Goal: Information Seeking & Learning: Understand process/instructions

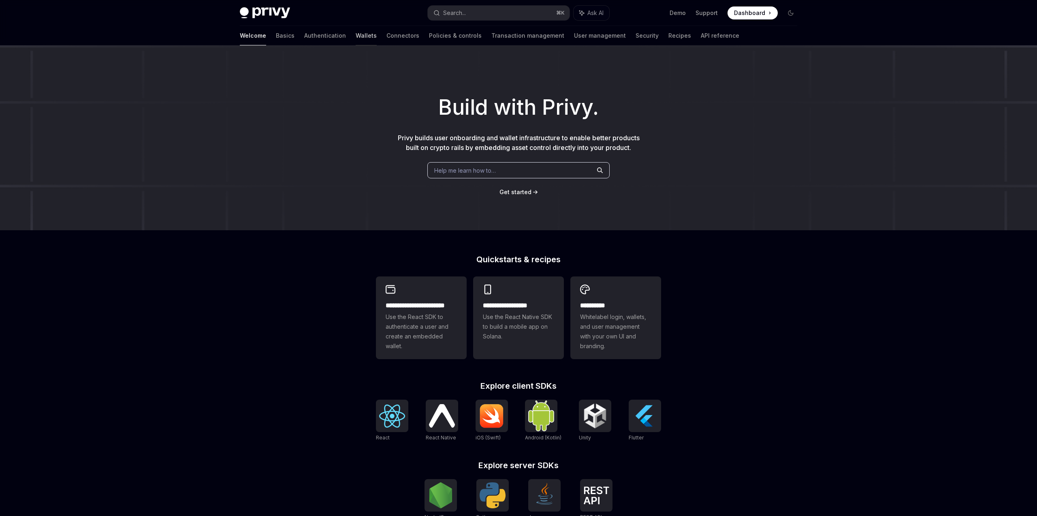
click at [356, 36] on link "Wallets" at bounding box center [366, 35] width 21 height 19
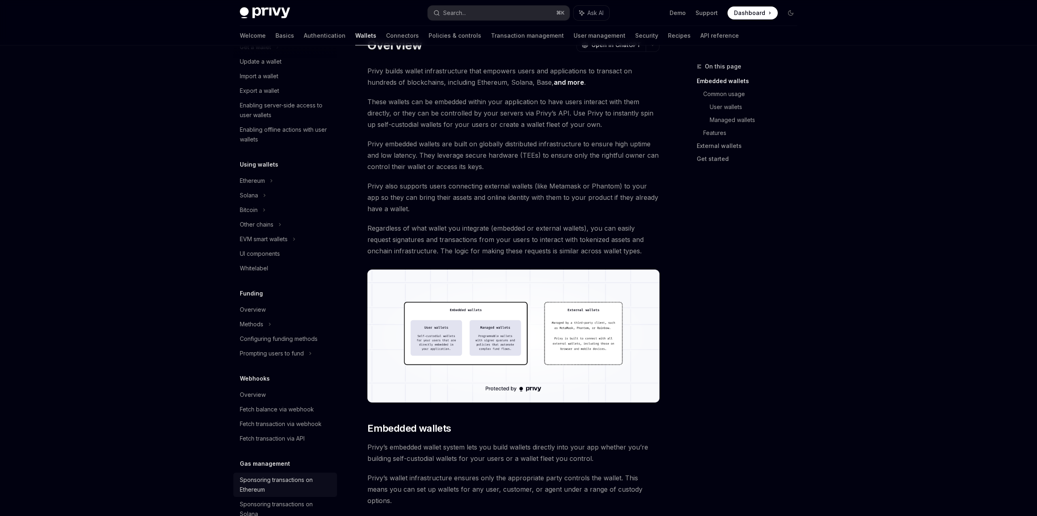
scroll to position [90, 0]
click at [306, 235] on div "Prompting users to fund" at bounding box center [285, 228] width 104 height 15
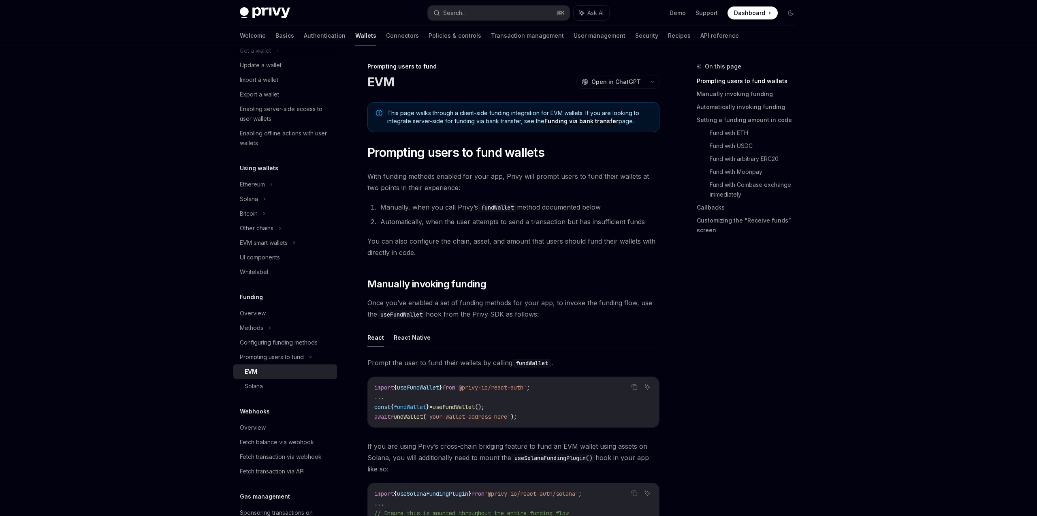
click at [515, 107] on div "This page walks through a client-side funding integration for EVM wallets. If y…" at bounding box center [514, 117] width 292 height 30
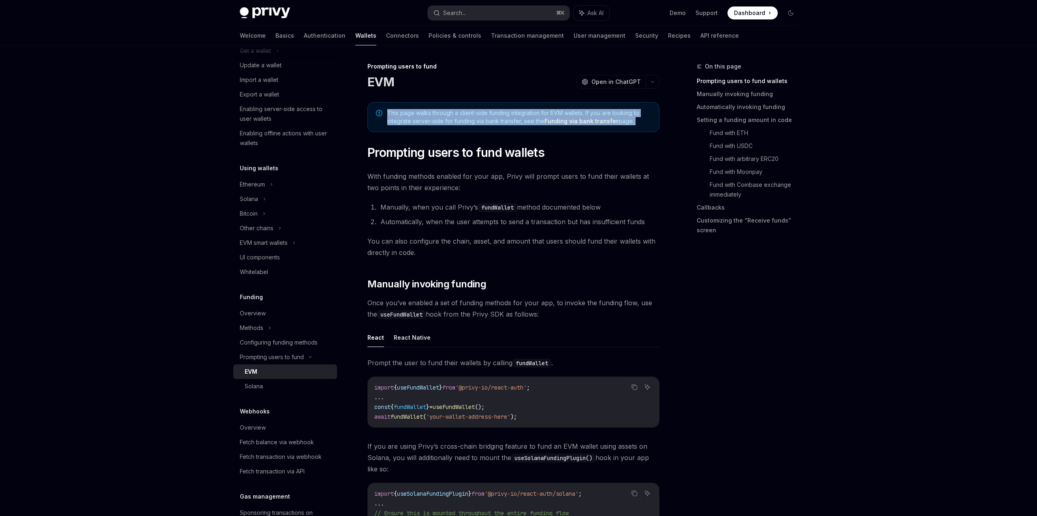
click at [515, 107] on div "This page walks through a client-side funding integration for EVM wallets. If y…" at bounding box center [514, 117] width 292 height 30
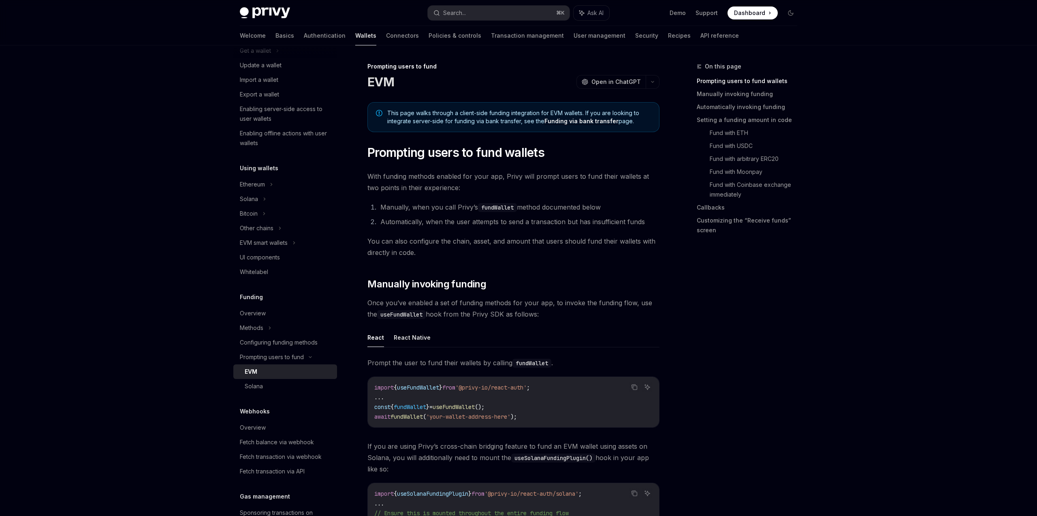
click at [515, 107] on div "This page walks through a client-side funding integration for EVM wallets. If y…" at bounding box center [514, 117] width 292 height 30
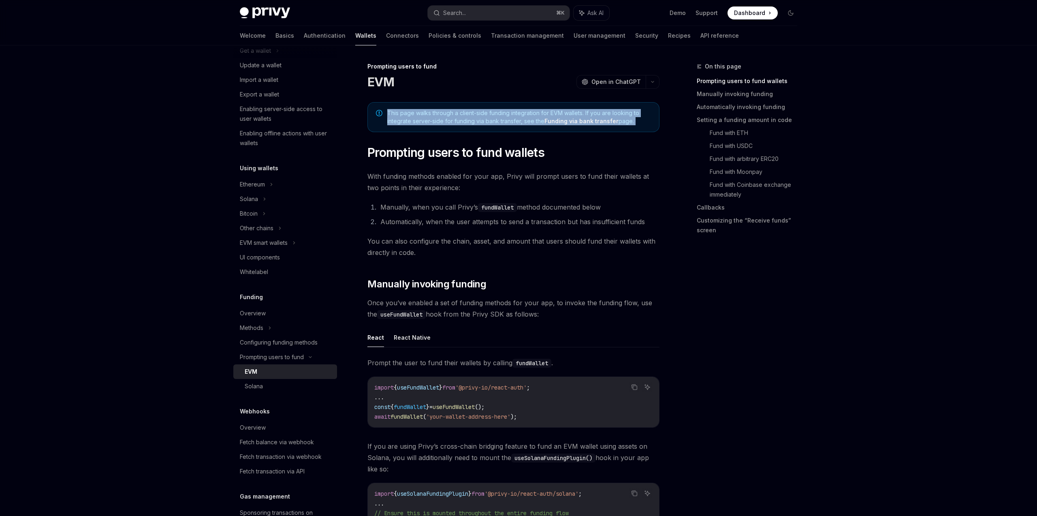
click at [515, 107] on div "This page walks through a client-side funding integration for EVM wallets. If y…" at bounding box center [514, 117] width 292 height 30
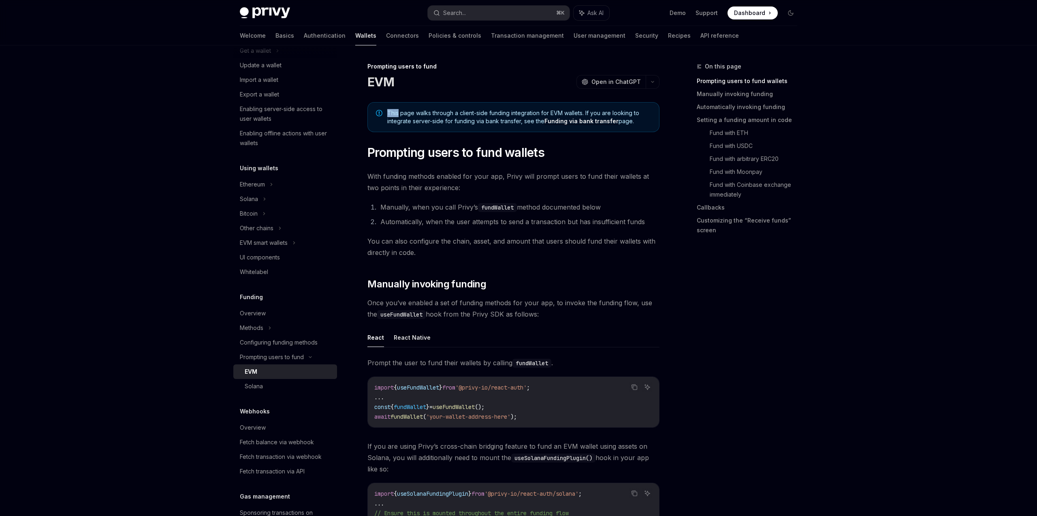
click at [515, 107] on div "This page walks through a client-side funding integration for EVM wallets. If y…" at bounding box center [514, 117] width 292 height 30
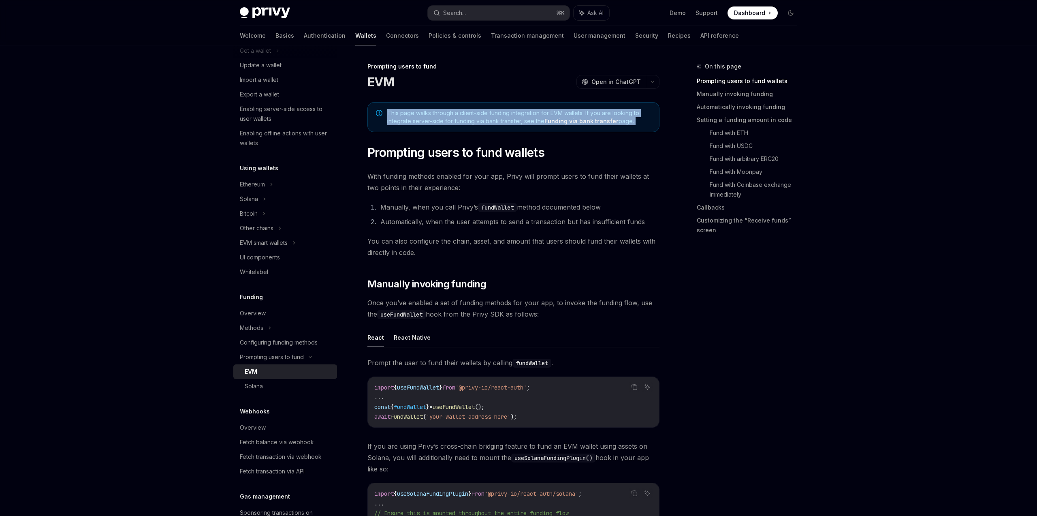
click at [515, 107] on div "This page walks through a client-side funding integration for EVM wallets. If y…" at bounding box center [514, 117] width 292 height 30
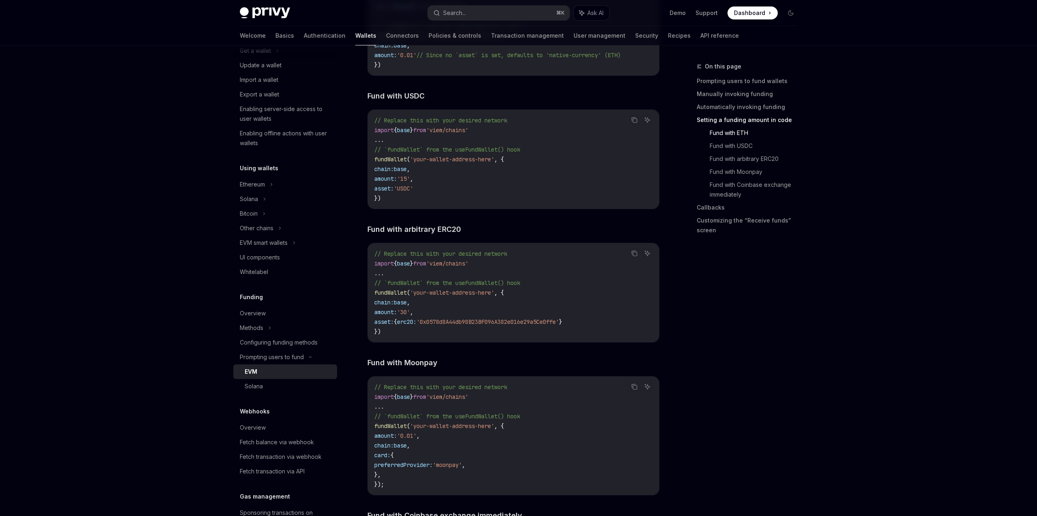
scroll to position [1178, 0]
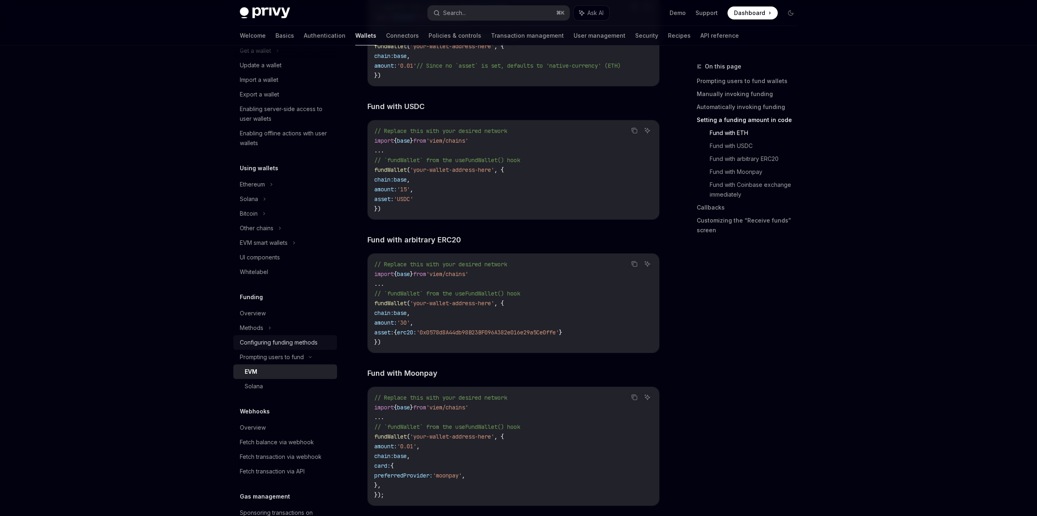
click at [315, 340] on div "Configuring funding methods" at bounding box center [279, 343] width 78 height 10
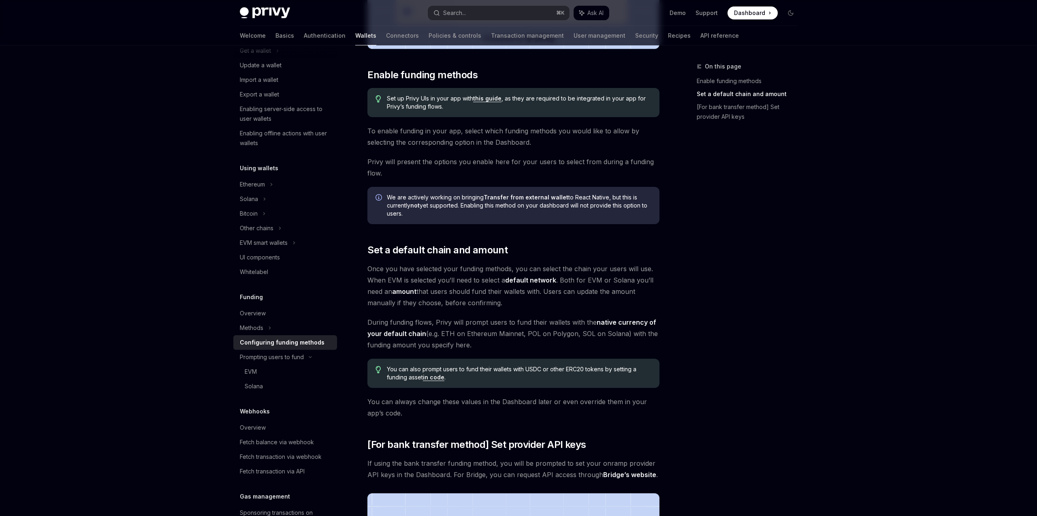
scroll to position [293, 0]
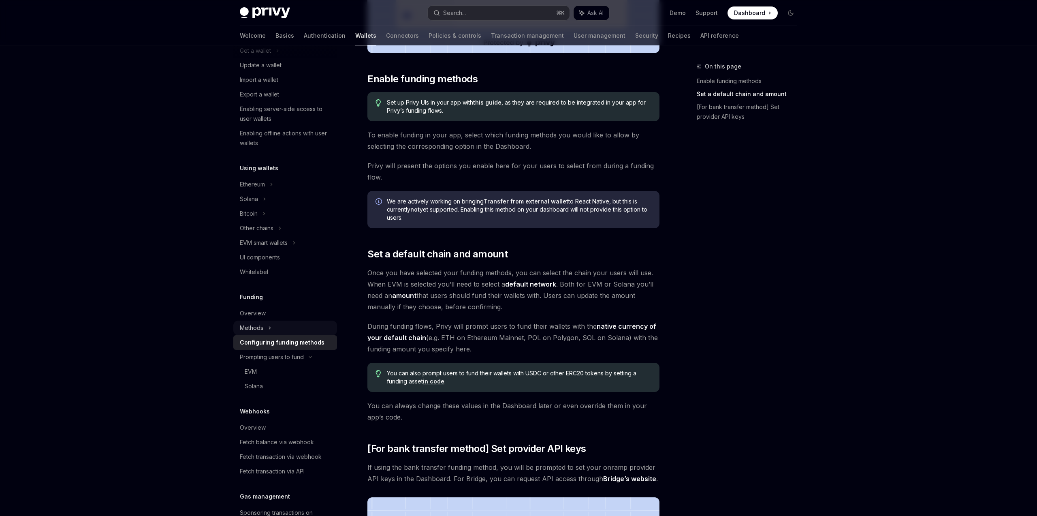
click at [310, 58] on div "Methods" at bounding box center [285, 50] width 104 height 15
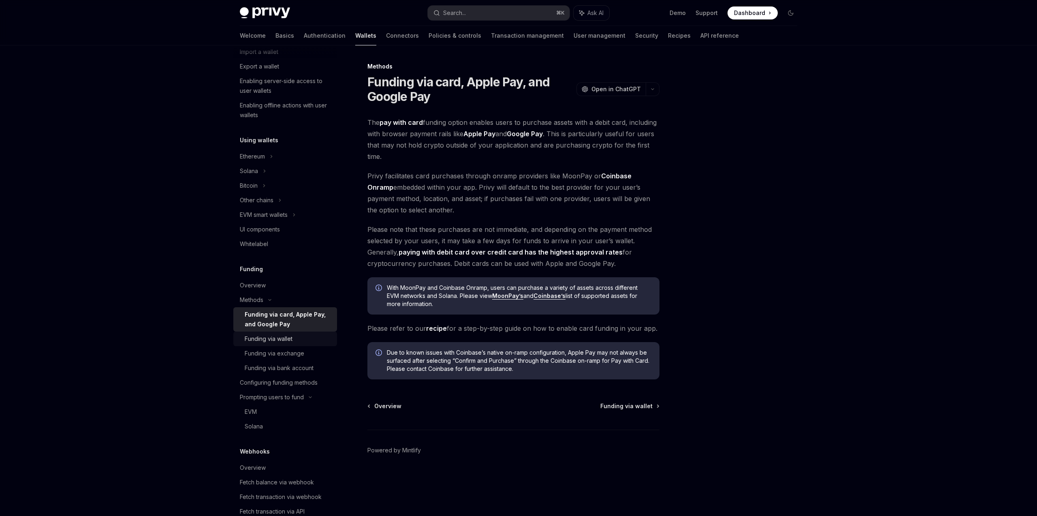
scroll to position [115, 0]
click at [304, 346] on link "Funding via wallet" at bounding box center [285, 340] width 104 height 15
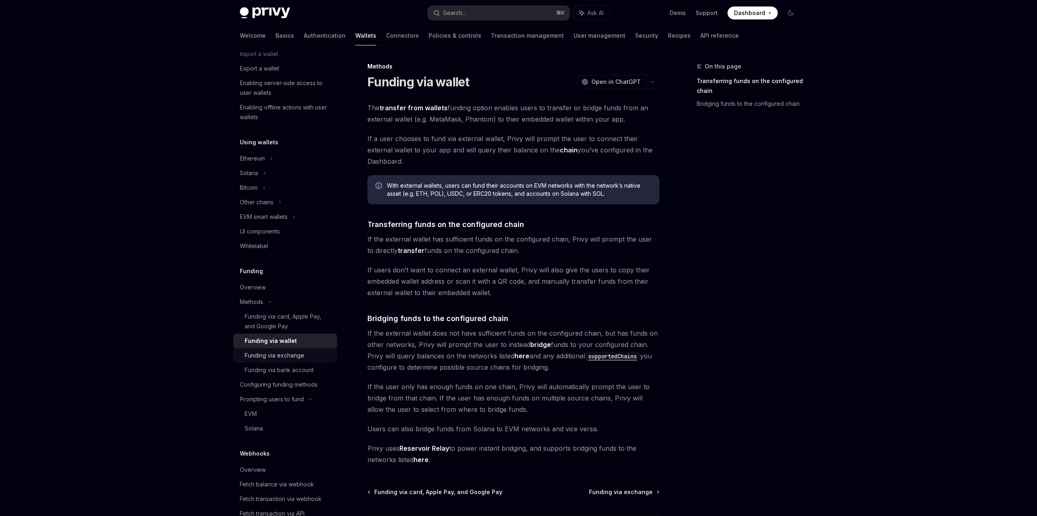
click at [311, 360] on link "Funding via exchange" at bounding box center [285, 355] width 104 height 15
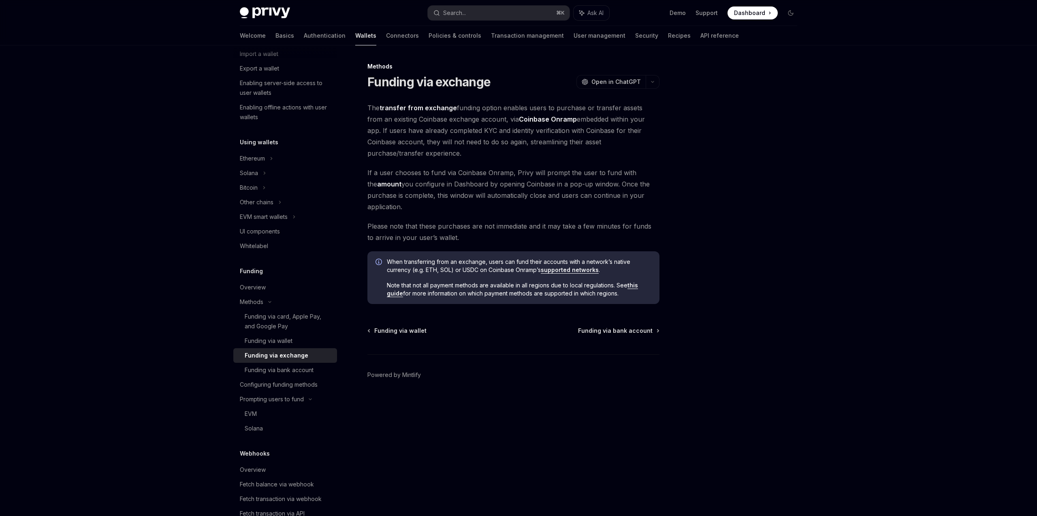
click at [583, 291] on span "Note that not all payment methods are available in all regions due to local reg…" at bounding box center [519, 289] width 265 height 16
click at [277, 338] on div "Funding via wallet" at bounding box center [269, 341] width 48 height 10
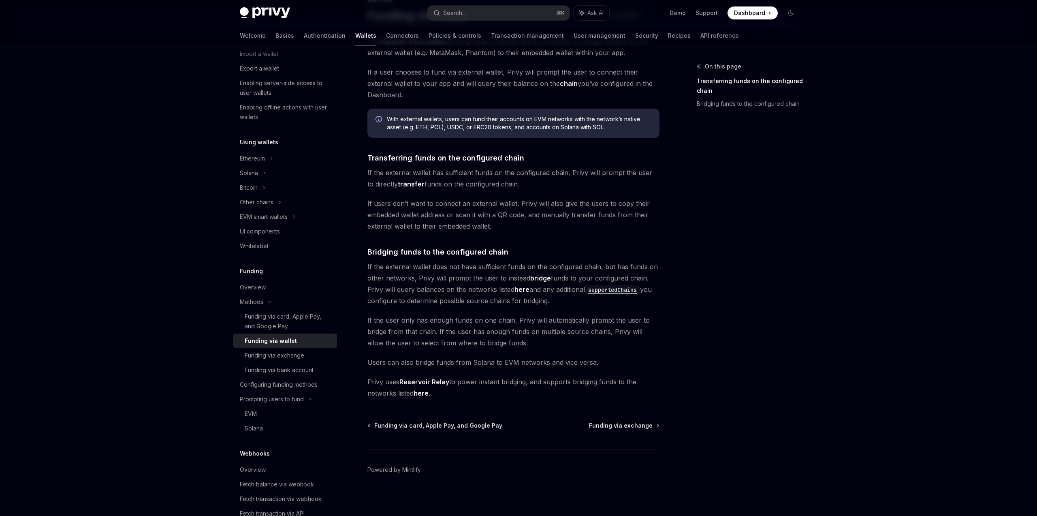
scroll to position [67, 0]
click at [297, 291] on div "Overview" at bounding box center [286, 287] width 92 height 10
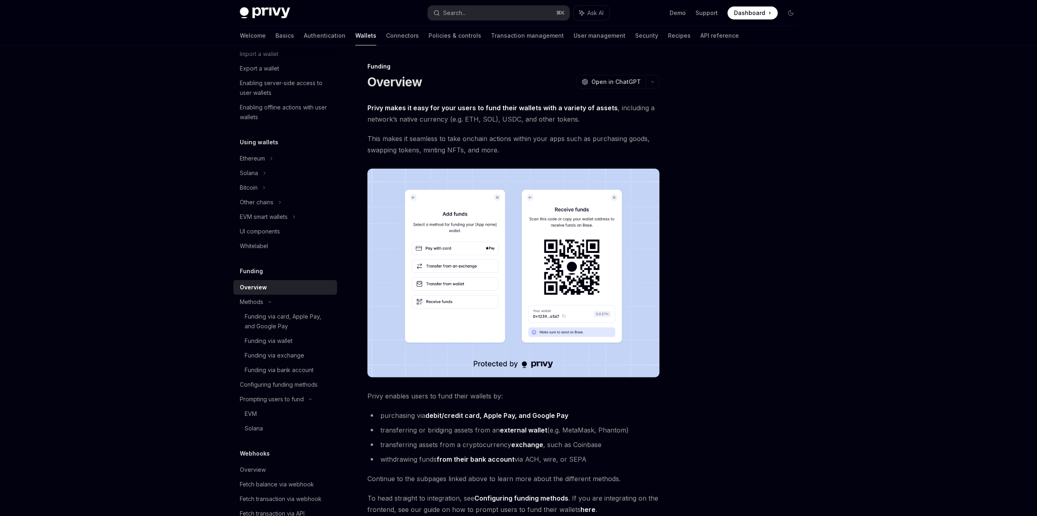
scroll to position [120, 0]
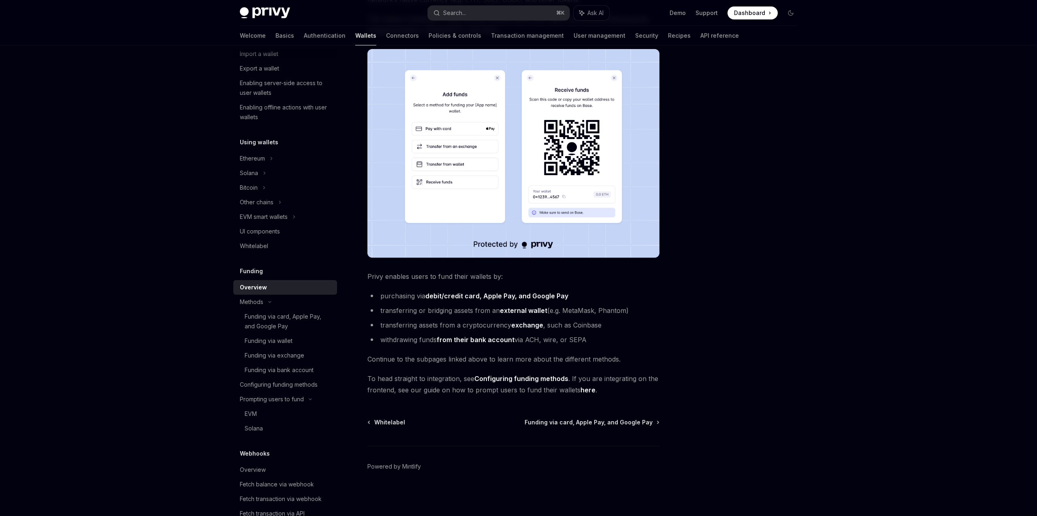
click at [585, 393] on link "here" at bounding box center [588, 390] width 15 height 9
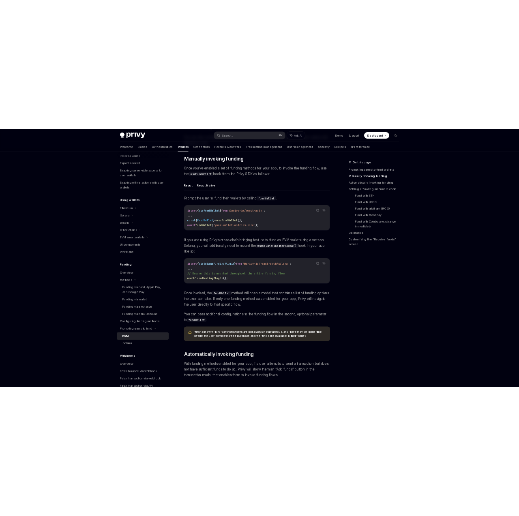
scroll to position [223, 0]
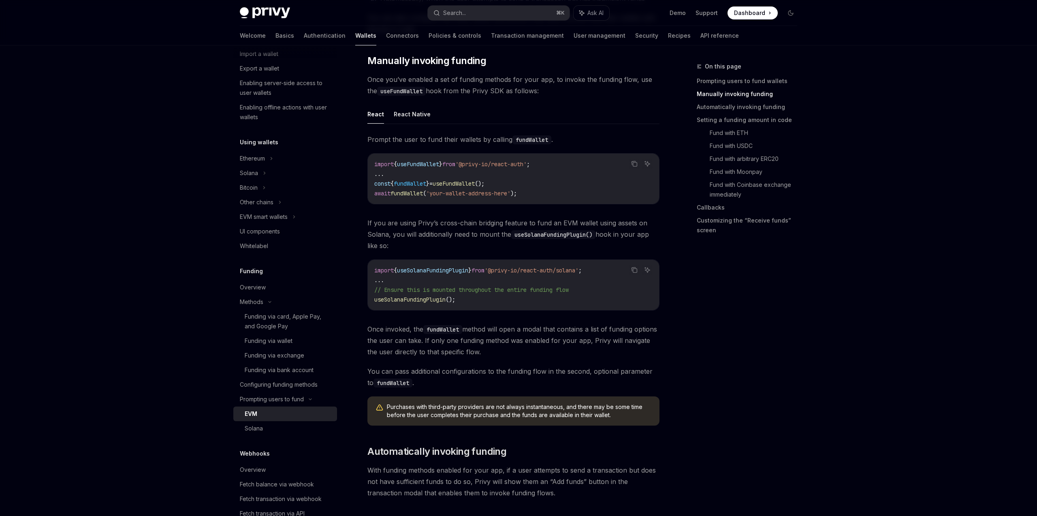
click at [541, 187] on code "import { useFundWallet } from '@privy-io/react-auth' ; ... const { fundWallet }…" at bounding box center [513, 178] width 278 height 39
drag, startPoint x: 538, startPoint y: 193, endPoint x: 375, endPoint y: 186, distance: 163.0
click at [375, 186] on code "import { useFundWallet } from '@privy-io/react-auth' ; ... const { fundWallet }…" at bounding box center [513, 178] width 278 height 39
copy code "const { fundWallet } = useFundWallet (); await fundWallet ( 'your-wallet-addres…"
click at [424, 165] on span "useFundWallet" at bounding box center [418, 163] width 42 height 7
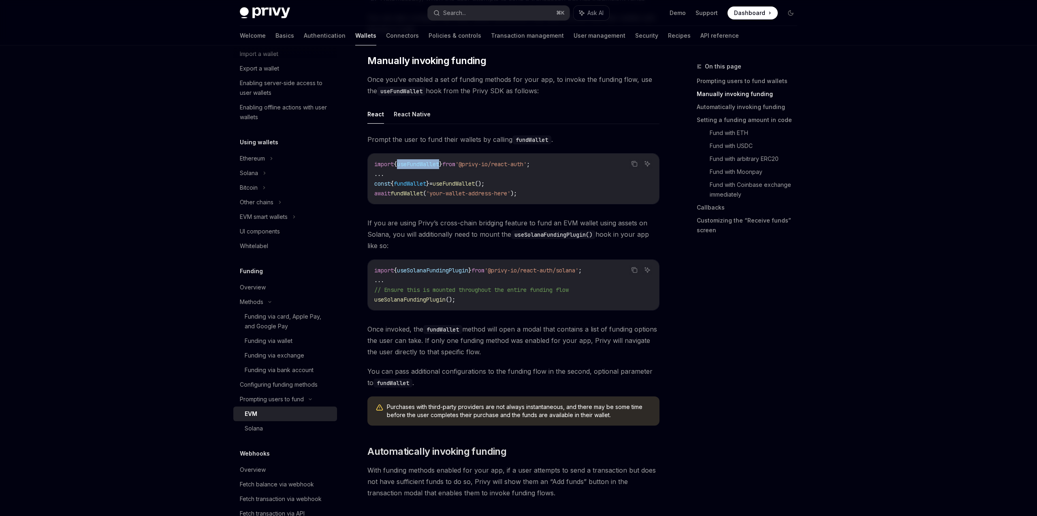
click at [424, 165] on span "useFundWallet" at bounding box center [418, 163] width 42 height 7
copy code "import { useFundWallet } from '@privy-io/react-auth' ;"
type textarea "*"
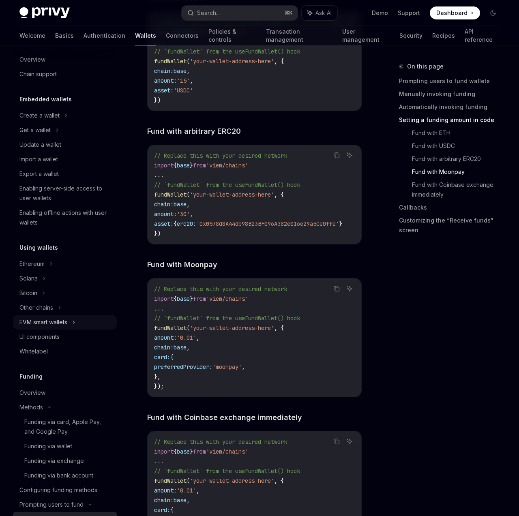
scroll to position [0, 0]
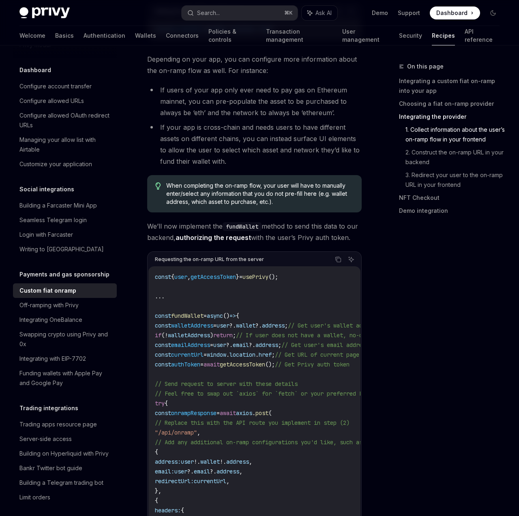
scroll to position [1268, 0]
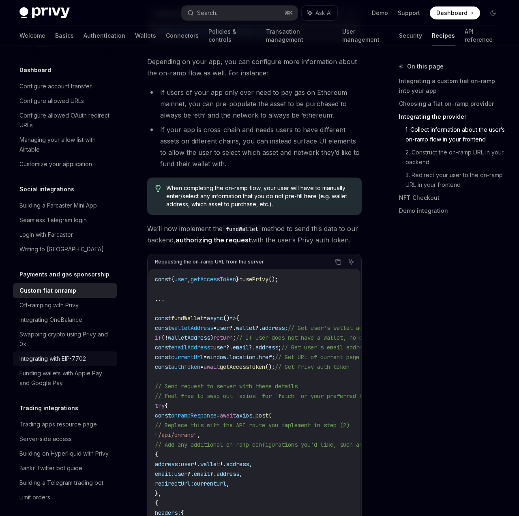
click at [75, 354] on div "Integrating with EIP-7702" at bounding box center [52, 359] width 66 height 10
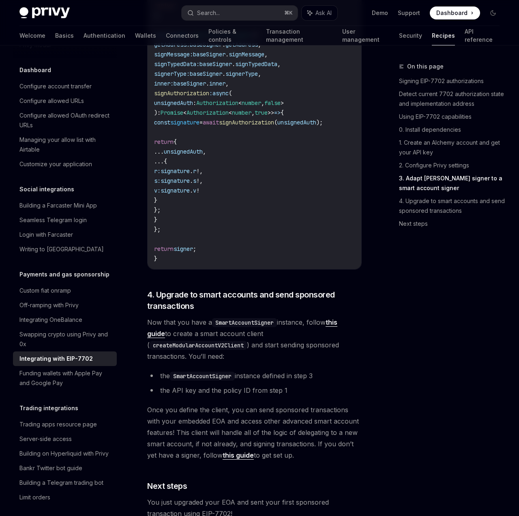
scroll to position [1925, 0]
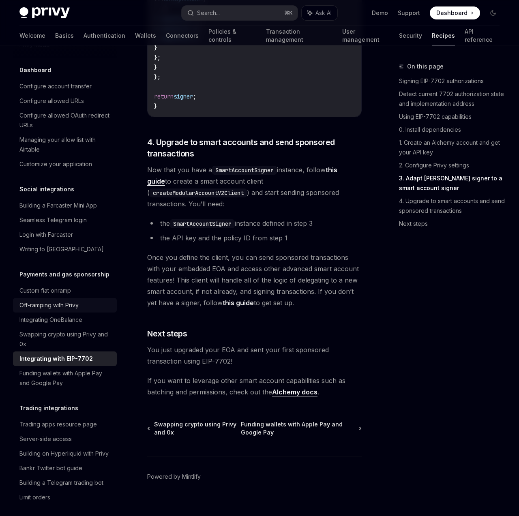
click at [75, 300] on div "Off-ramping with Privy" at bounding box center [48, 305] width 59 height 10
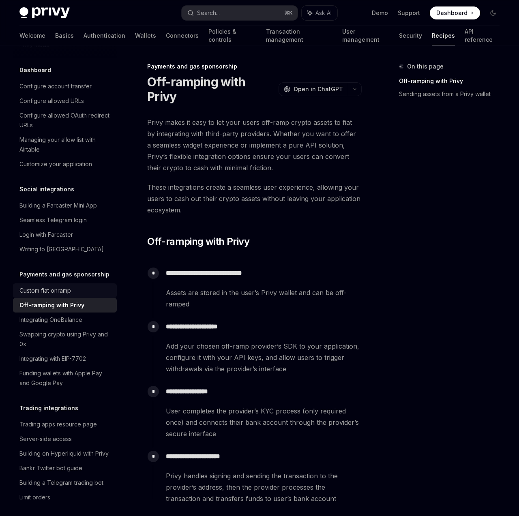
click at [74, 286] on div "Custom fiat onramp" at bounding box center [65, 291] width 92 height 10
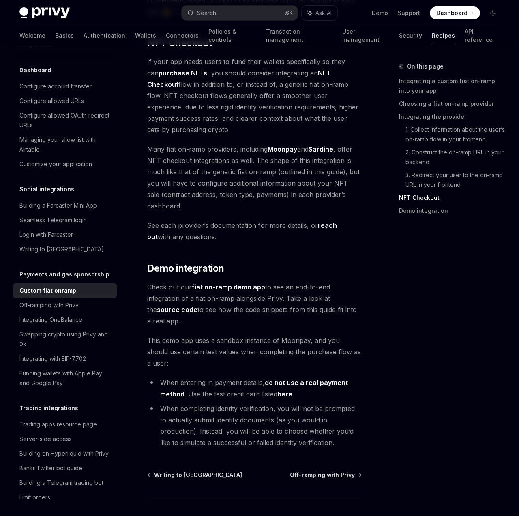
scroll to position [3258, 0]
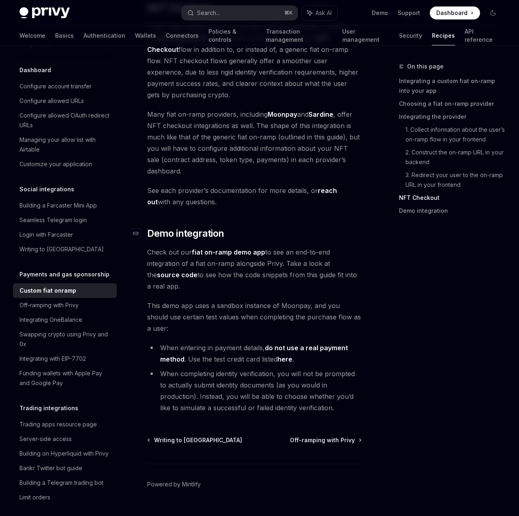
click at [337, 227] on h2 "​ Demo integration" at bounding box center [254, 233] width 214 height 13
click at [269, 169] on span "Many fiat on-ramp providers, including Moonpay and Sardine , offer NFT checkout…" at bounding box center [254, 143] width 214 height 68
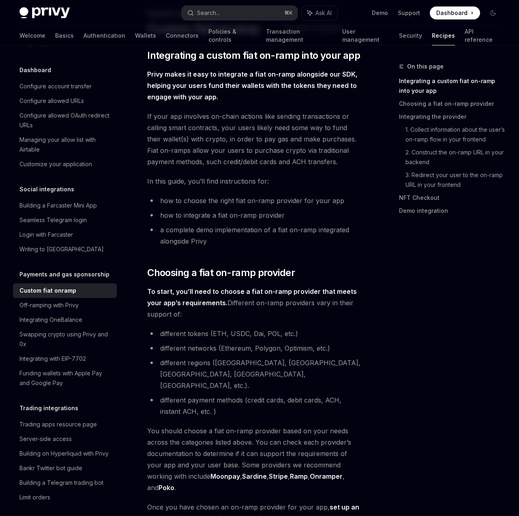
scroll to position [0, 0]
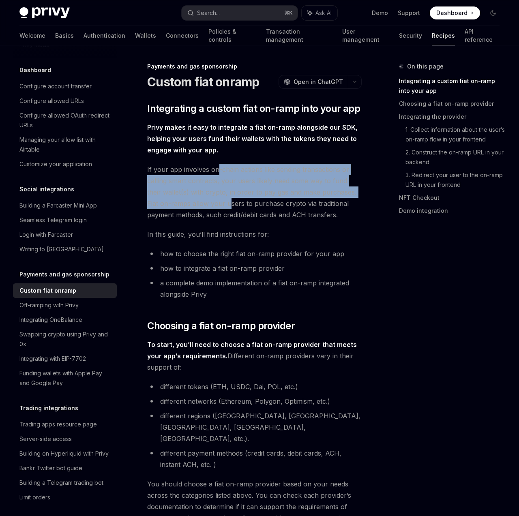
drag, startPoint x: 216, startPoint y: 165, endPoint x: 214, endPoint y: 207, distance: 42.2
click at [214, 207] on span "If your app involves on-chain actions like sending transactions or calling smar…" at bounding box center [254, 192] width 214 height 57
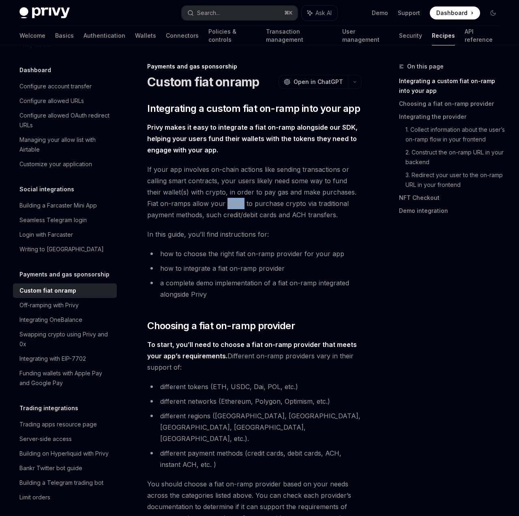
click at [214, 207] on span "If your app involves on-chain actions like sending transactions or calling smar…" at bounding box center [254, 192] width 214 height 57
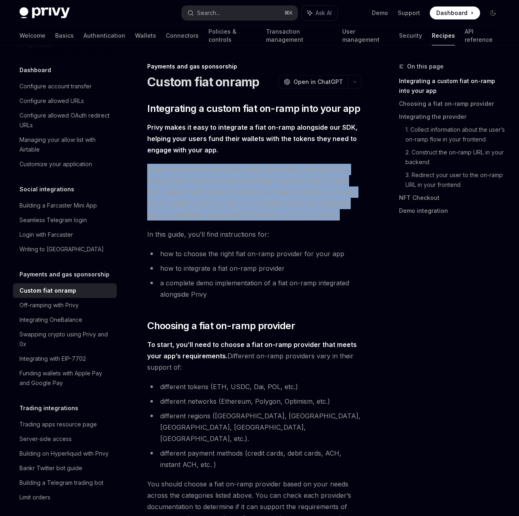
click at [214, 207] on span "If your app involves on-chain actions like sending transactions or calling smar…" at bounding box center [254, 192] width 214 height 57
click at [214, 191] on span "If your app involves on-chain actions like sending transactions or calling smar…" at bounding box center [254, 192] width 214 height 57
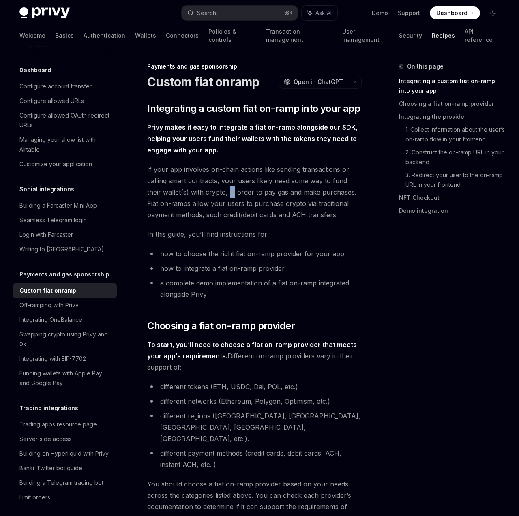
click at [214, 191] on span "If your app involves on-chain actions like sending transactions or calling smar…" at bounding box center [254, 192] width 214 height 57
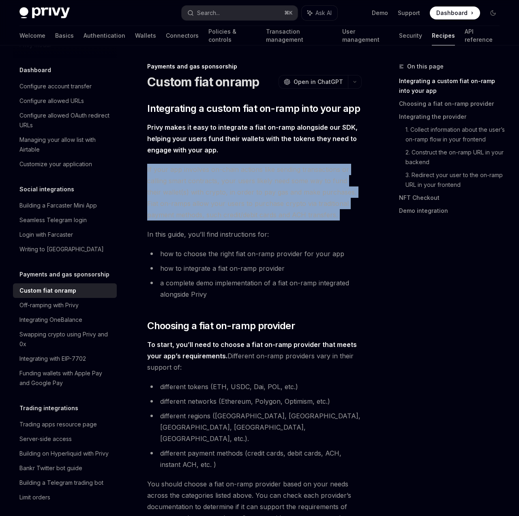
click at [214, 191] on span "If your app involves on-chain actions like sending transactions or calling smar…" at bounding box center [254, 192] width 214 height 57
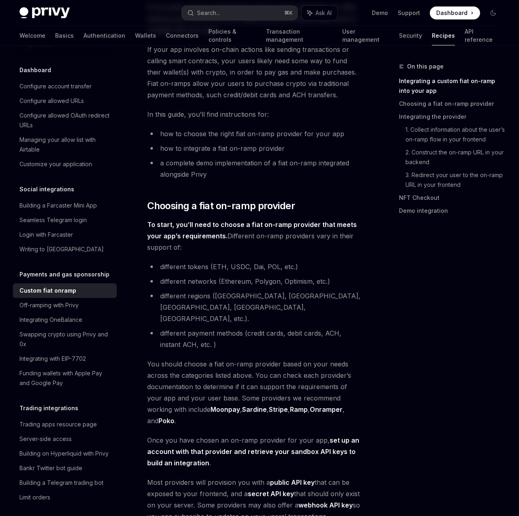
scroll to position [147, 0]
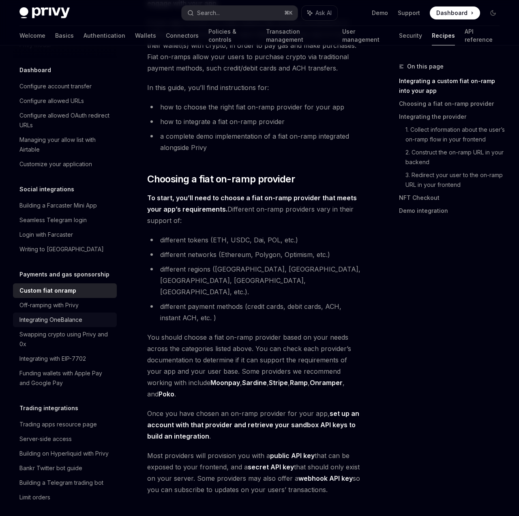
click at [80, 315] on div "Integrating OneBalance" at bounding box center [50, 320] width 63 height 10
type textarea "*"
